Goal: Navigation & Orientation: Find specific page/section

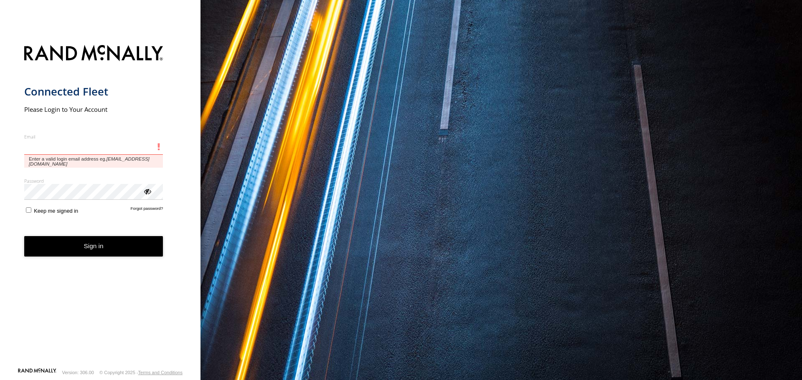
type input "**********"
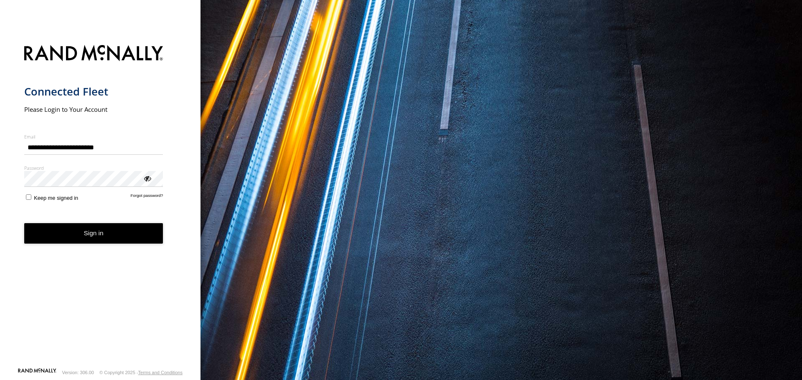
click at [31, 199] on label "Keep me signed in" at bounding box center [51, 197] width 54 height 8
click at [51, 239] on button "Sign in" at bounding box center [93, 233] width 139 height 20
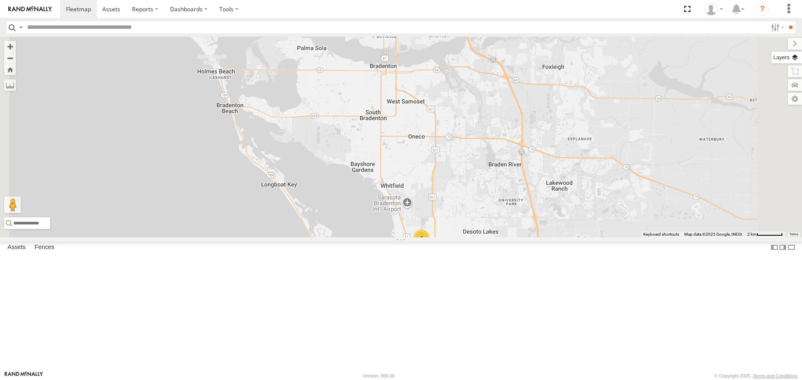
click at [793, 58] on label at bounding box center [786, 58] width 30 height 12
click at [0, 0] on span "Basemaps" at bounding box center [0, 0] width 0 height 0
click at [0, 0] on span "Roadmap" at bounding box center [0, 0] width 0 height 0
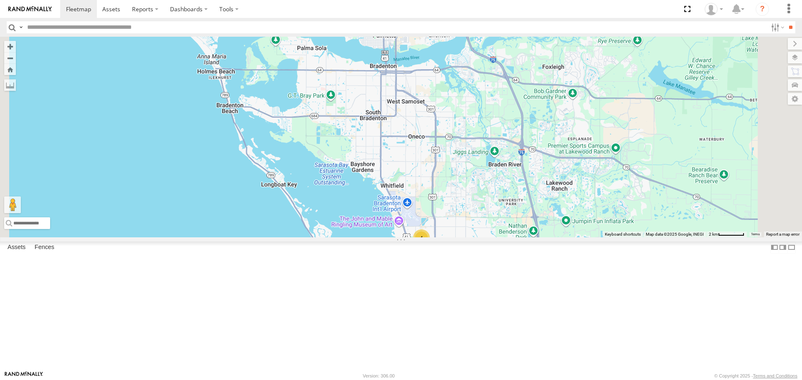
click at [0, 0] on span "Overlays" at bounding box center [0, 0] width 0 height 0
click at [0, 0] on span "Traffic" at bounding box center [0, 0] width 0 height 0
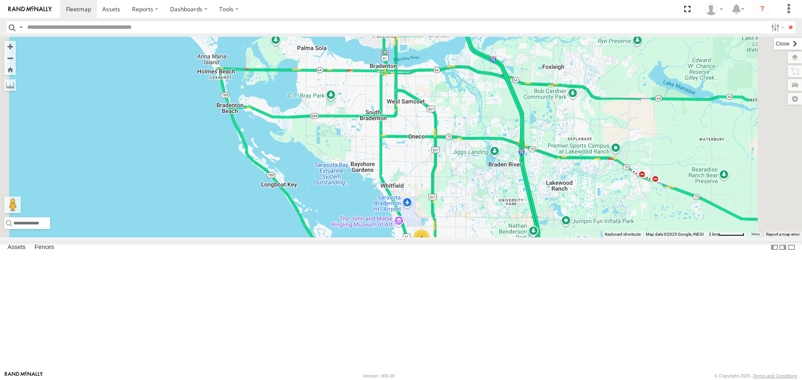
click at [774, 48] on label at bounding box center [788, 44] width 28 height 12
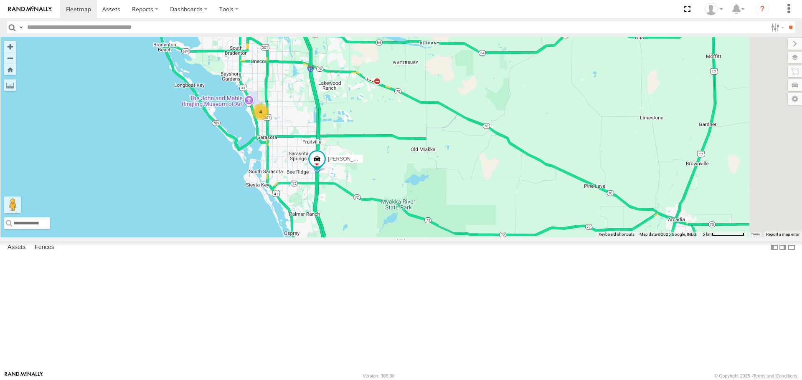
drag, startPoint x: 446, startPoint y: 240, endPoint x: 388, endPoint y: 169, distance: 92.0
click at [390, 168] on div "[PERSON_NAME] 4" at bounding box center [401, 137] width 802 height 200
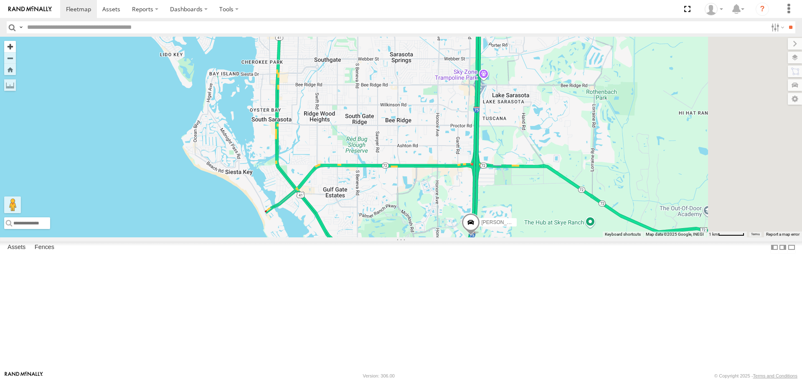
drag, startPoint x: 341, startPoint y: 247, endPoint x: 221, endPoint y: 42, distance: 237.8
click at [221, 42] on div "[PERSON_NAME] 4 Keyboard shortcuts Map Data Map data ©2025 Google, INEGI Map da…" at bounding box center [401, 137] width 802 height 200
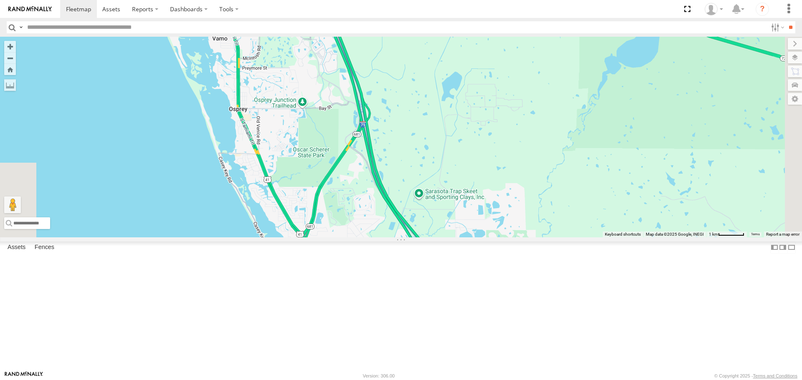
drag, startPoint x: 501, startPoint y: 318, endPoint x: 436, endPoint y: 227, distance: 111.6
click at [436, 227] on div "[PERSON_NAME] 4" at bounding box center [401, 137] width 802 height 200
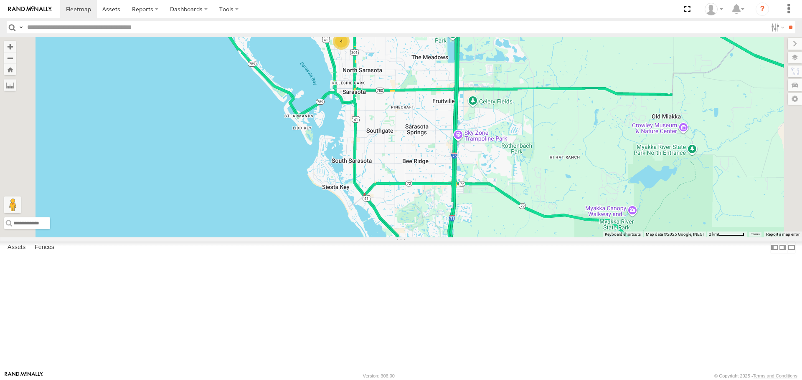
drag, startPoint x: 487, startPoint y: 228, endPoint x: 446, endPoint y: 161, distance: 78.5
click at [447, 161] on div "4" at bounding box center [401, 137] width 802 height 200
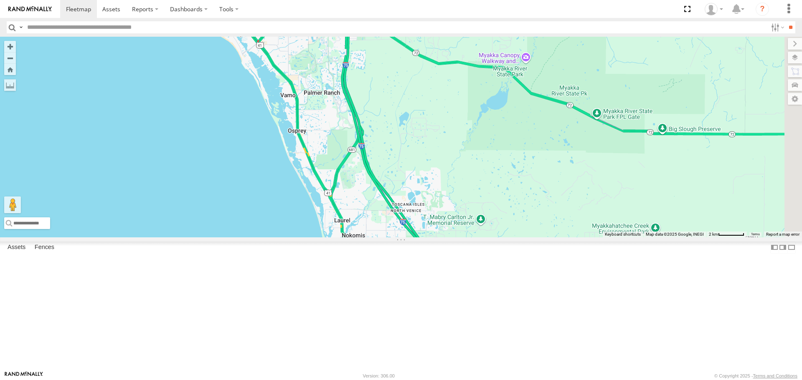
drag, startPoint x: 466, startPoint y: 209, endPoint x: 449, endPoint y: 190, distance: 24.8
click at [450, 192] on div "4" at bounding box center [401, 137] width 802 height 200
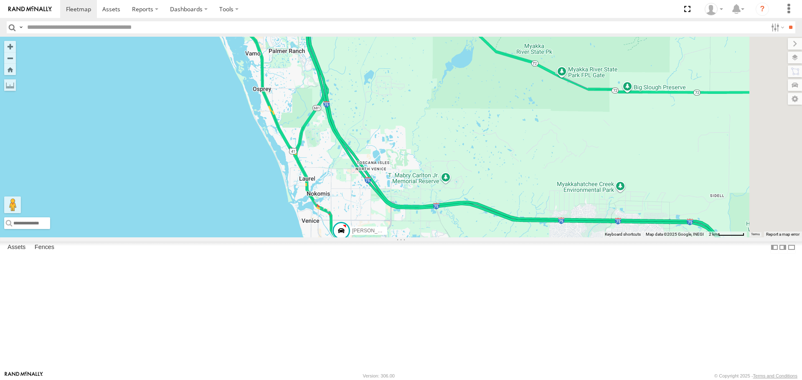
drag, startPoint x: 464, startPoint y: 237, endPoint x: 404, endPoint y: 165, distance: 94.0
click at [404, 165] on div "4 [PERSON_NAME]" at bounding box center [401, 137] width 802 height 200
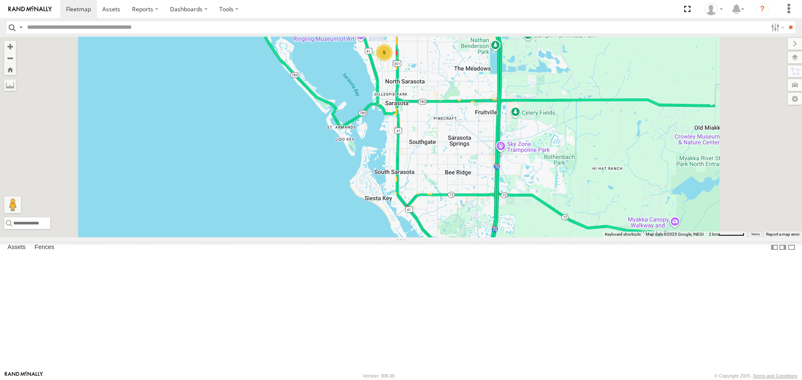
click at [0, 0] on link at bounding box center [0, 0] width 0 height 0
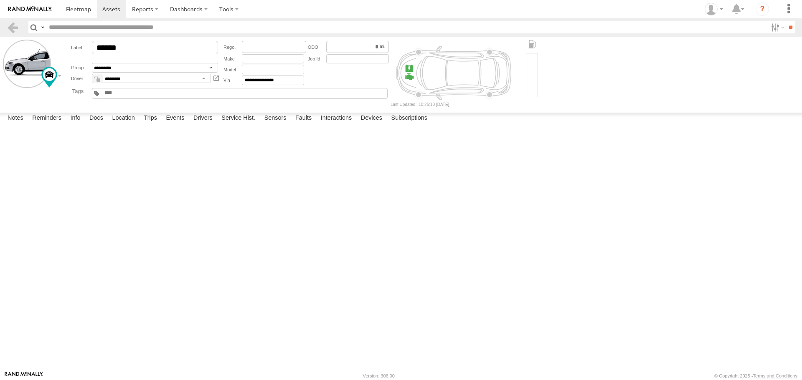
click at [0, 0] on label at bounding box center [0, 0] width 0 height 0
click at [0, 0] on button "Proceed" at bounding box center [0, 0] width 0 height 0
click at [92, 11] on link at bounding box center [78, 9] width 37 height 18
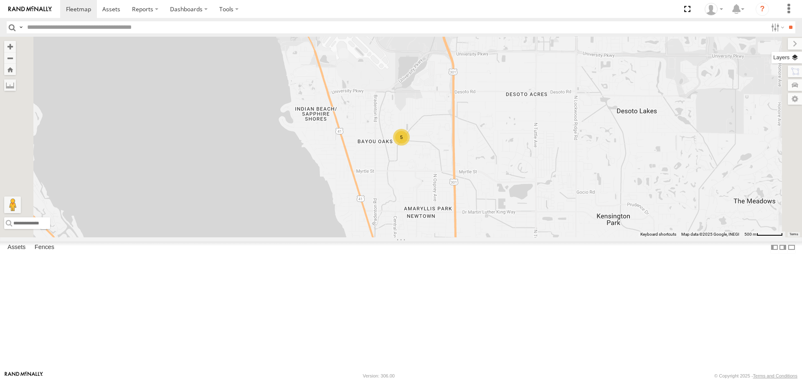
click at [796, 56] on label at bounding box center [786, 58] width 30 height 12
click at [0, 0] on label at bounding box center [0, 0] width 0 height 0
click at [0, 0] on span "Roadmap" at bounding box center [0, 0] width 0 height 0
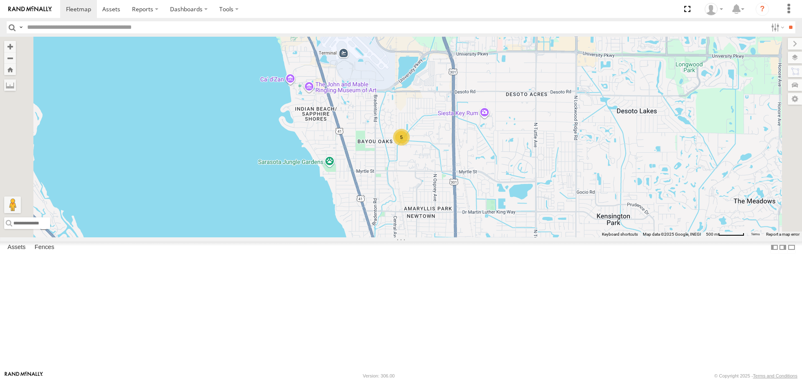
click at [0, 0] on span "Overlays" at bounding box center [0, 0] width 0 height 0
click at [0, 0] on span "Traffic" at bounding box center [0, 0] width 0 height 0
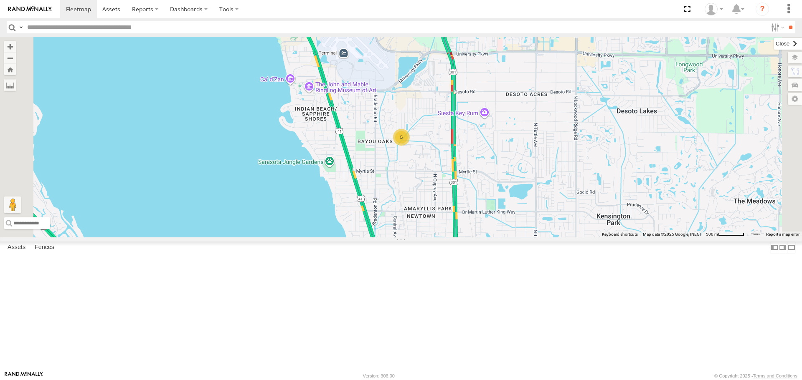
click at [774, 44] on label at bounding box center [788, 44] width 28 height 12
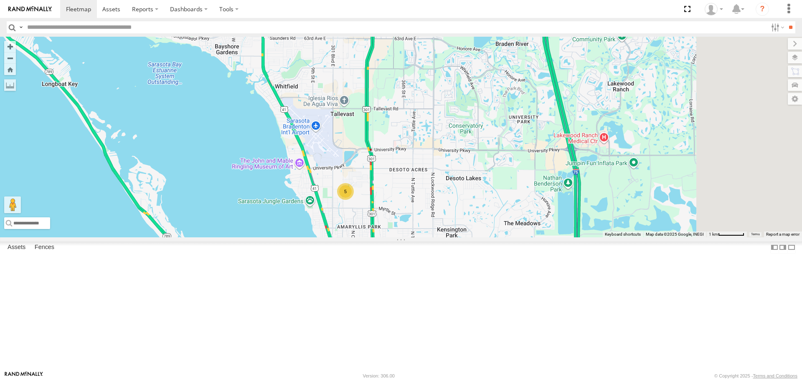
drag, startPoint x: 569, startPoint y: 153, endPoint x: 479, endPoint y: 242, distance: 126.7
click at [479, 237] on div "5" at bounding box center [401, 137] width 802 height 200
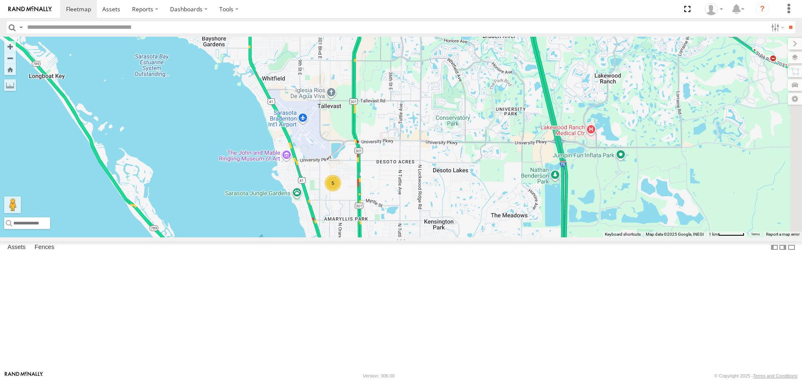
drag, startPoint x: 447, startPoint y: 246, endPoint x: 393, endPoint y: 167, distance: 94.6
click at [393, 167] on div "5" at bounding box center [401, 137] width 802 height 200
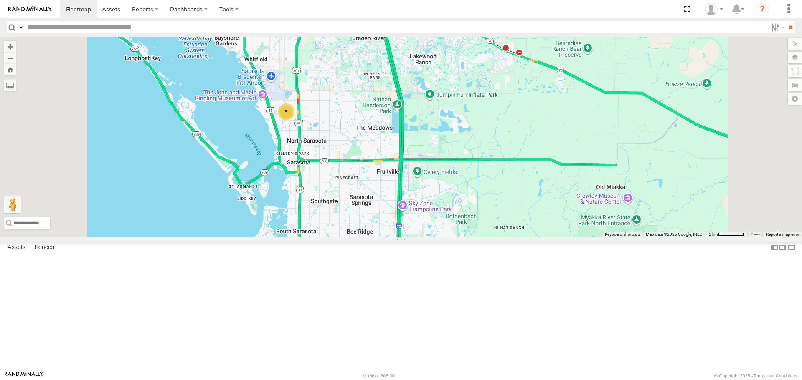
click at [294, 120] on div "5" at bounding box center [286, 112] width 17 height 17
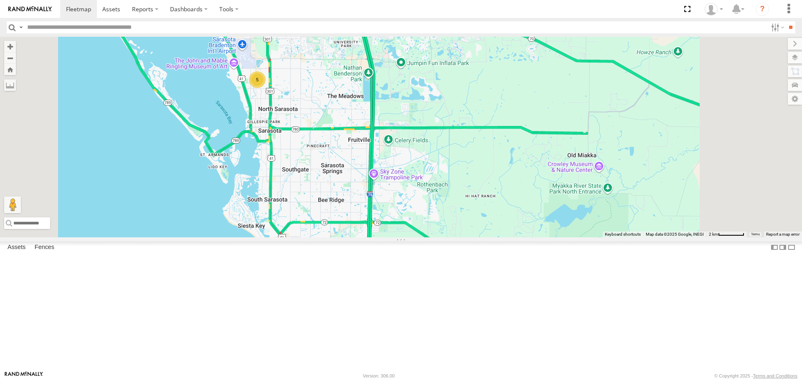
drag, startPoint x: 441, startPoint y: 240, endPoint x: 405, endPoint y: 145, distance: 101.4
click at [405, 145] on div "5" at bounding box center [401, 137] width 802 height 200
